Goal: Check status

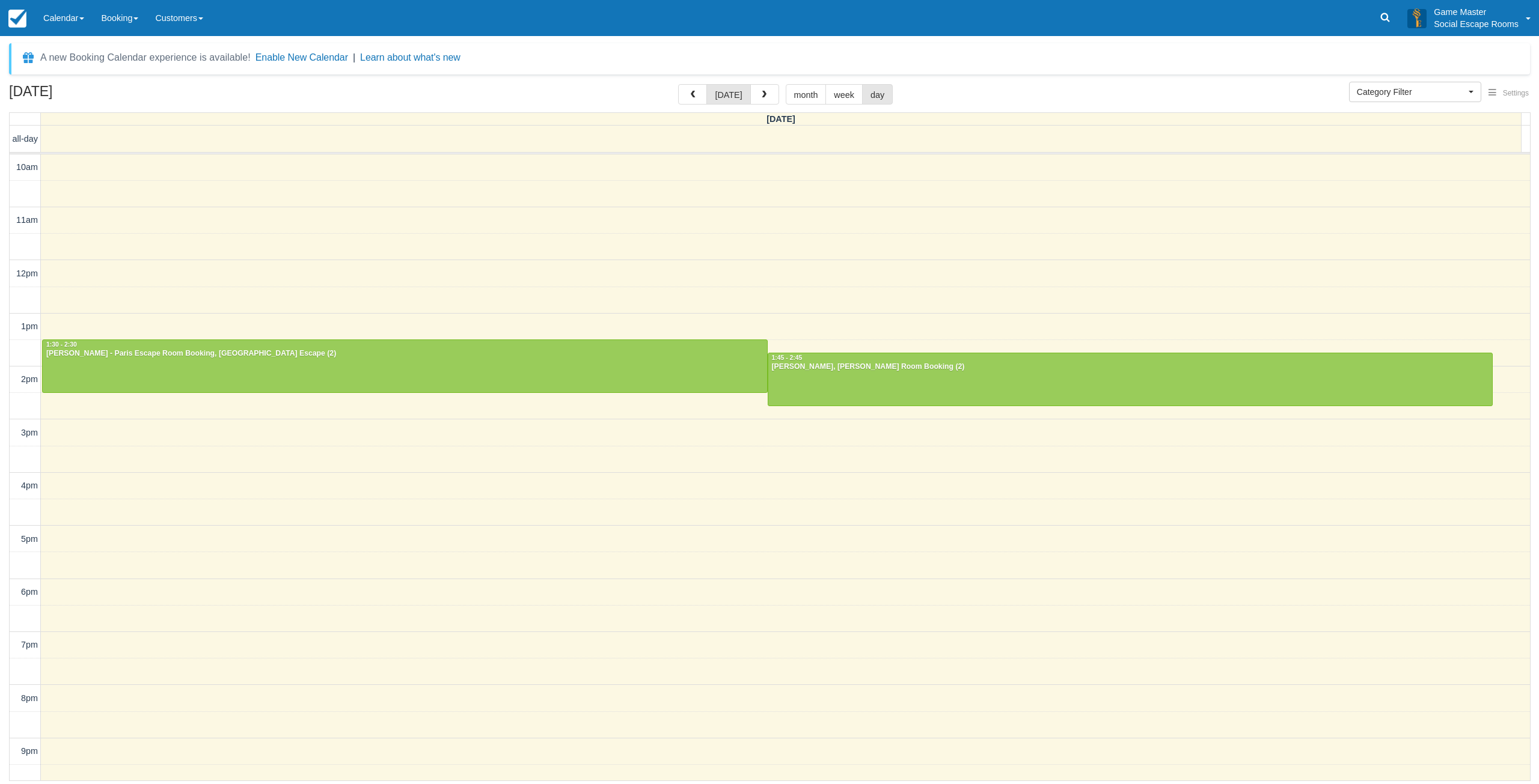
select select
drag, startPoint x: 51, startPoint y: 16, endPoint x: 57, endPoint y: 93, distance: 77.2
click at [51, 17] on link "Calendar" at bounding box center [63, 18] width 58 height 36
click at [53, 170] on link "Day" at bounding box center [82, 164] width 95 height 26
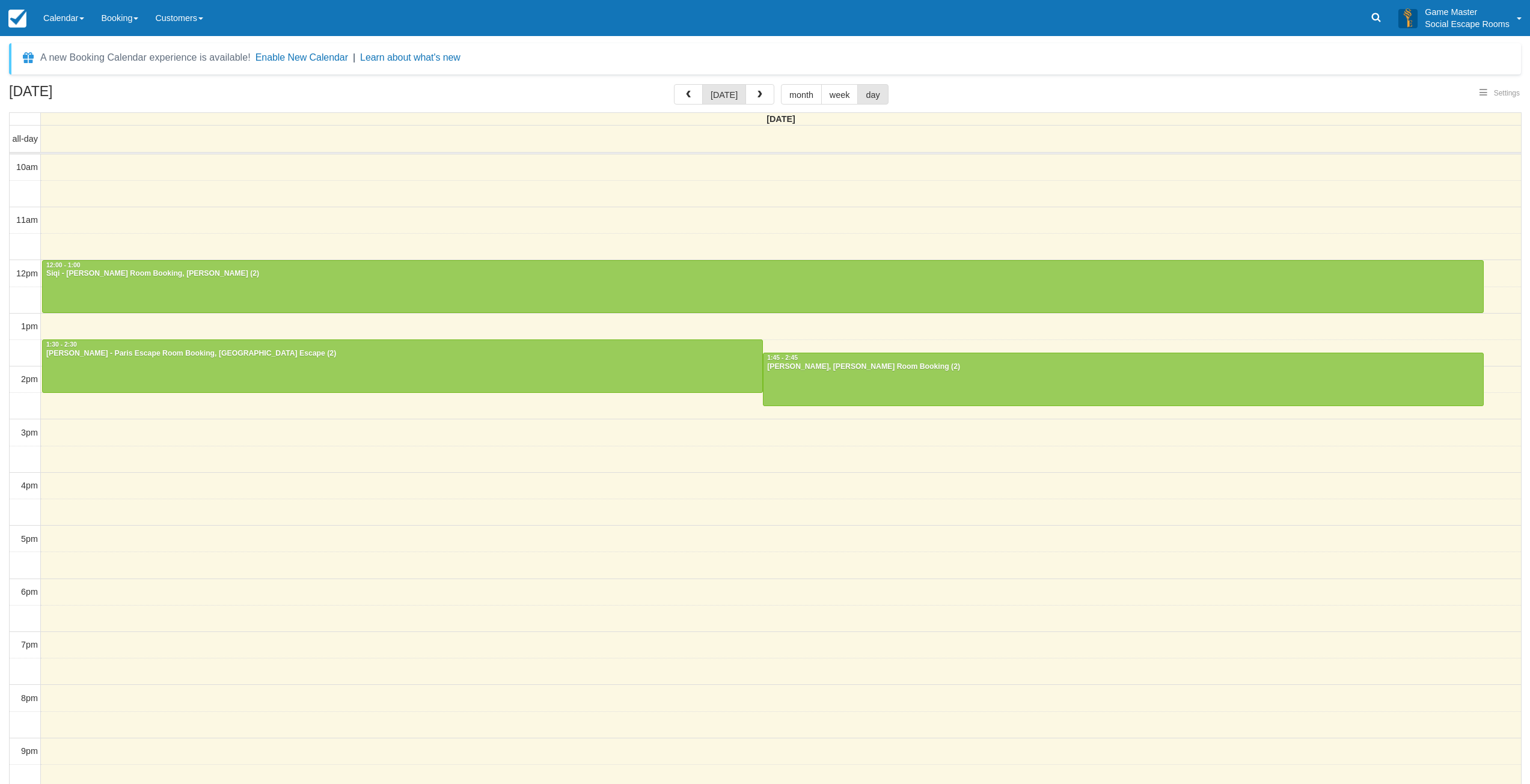
select select
click at [177, 274] on div "Siqi - Ransom Room Booking, Ransom (2)" at bounding box center [763, 274] width 1434 height 9
select select
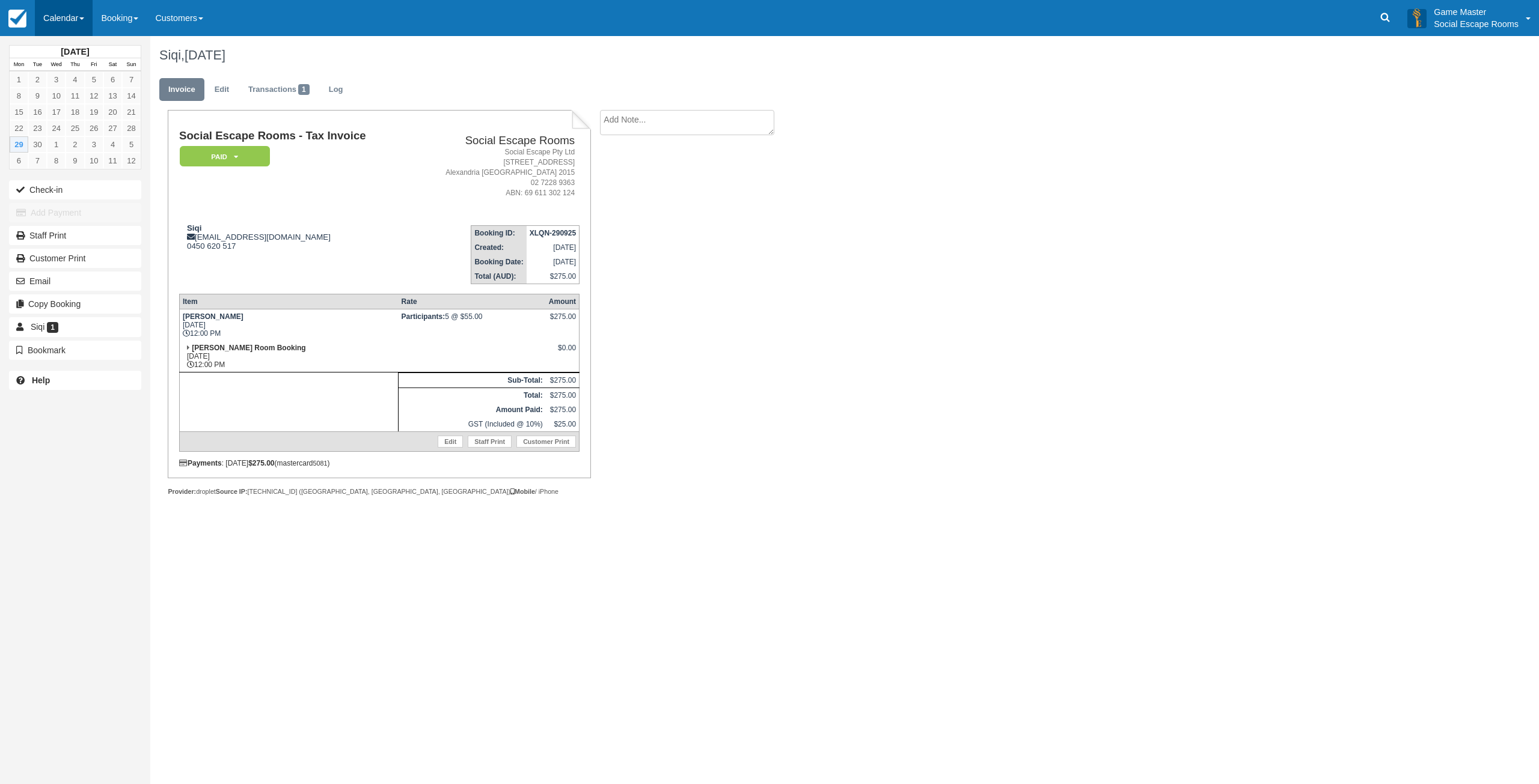
click at [45, 20] on link "Calendar" at bounding box center [63, 18] width 58 height 36
click at [63, 169] on link "Day" at bounding box center [82, 164] width 95 height 26
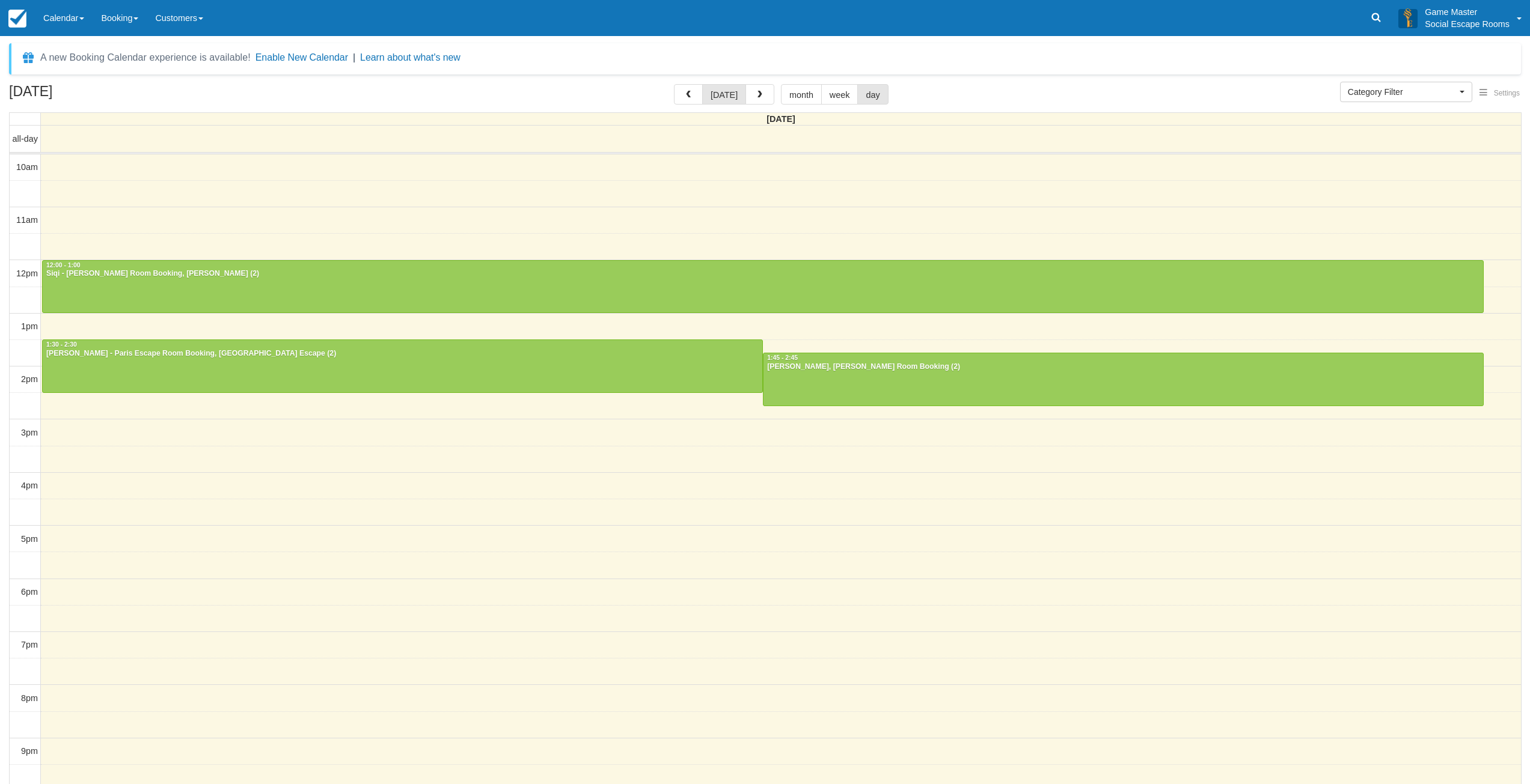
select select
